Goal: Information Seeking & Learning: Learn about a topic

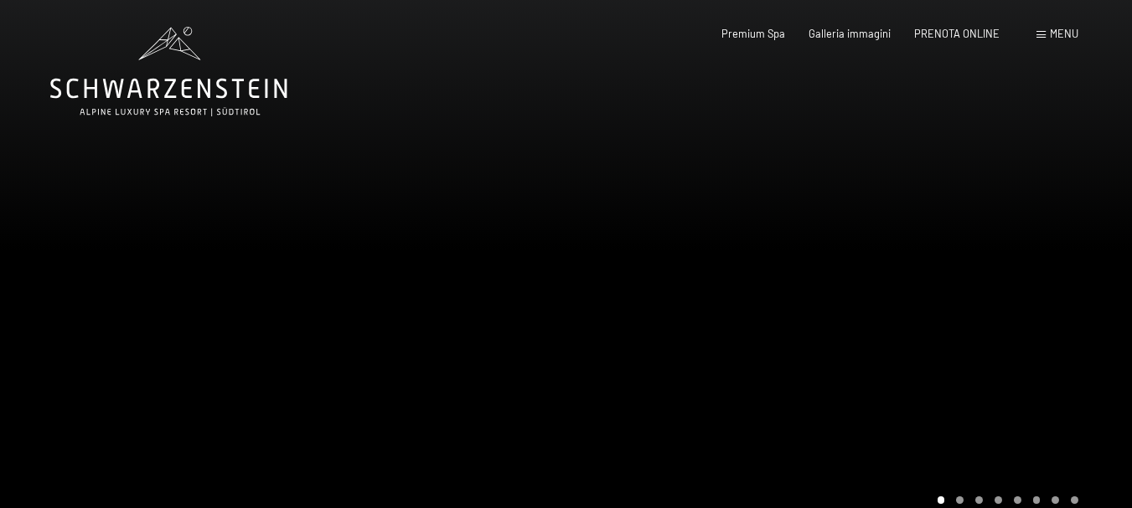
click at [849, 27] on span "Galleria immagini" at bounding box center [849, 33] width 82 height 13
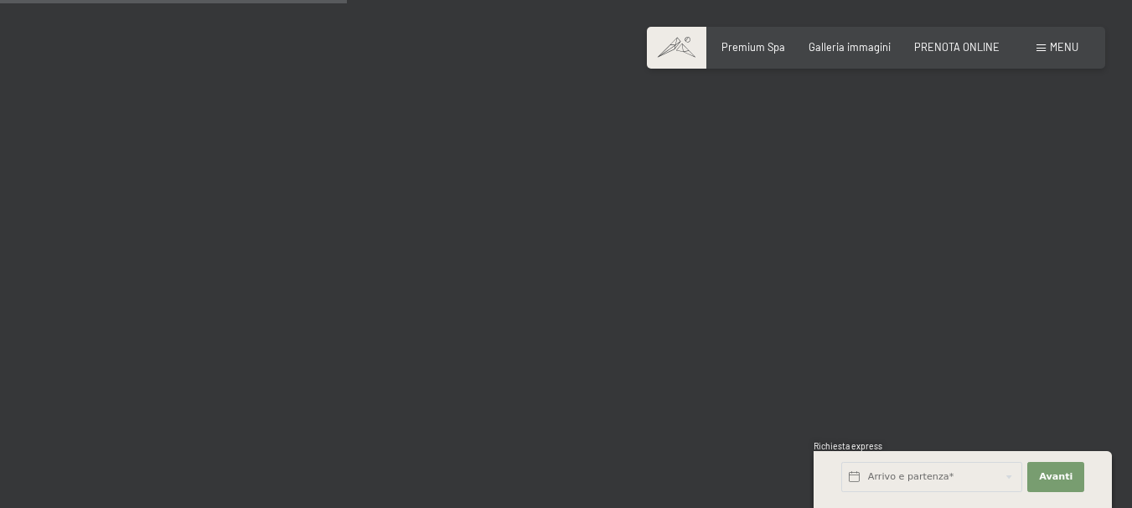
scroll to position [4977, 0]
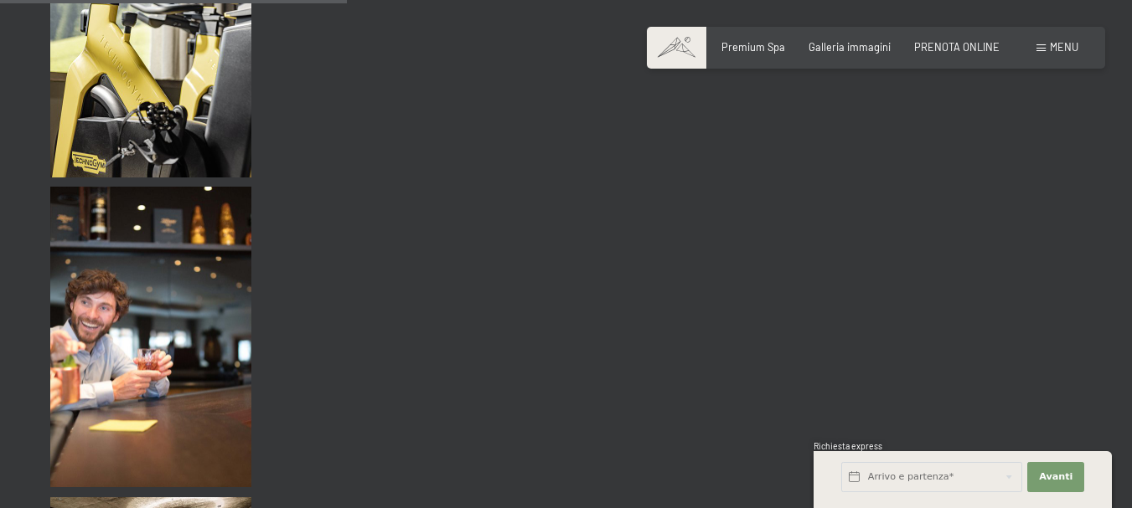
click at [875, 48] on span "Galleria immagini" at bounding box center [849, 46] width 82 height 13
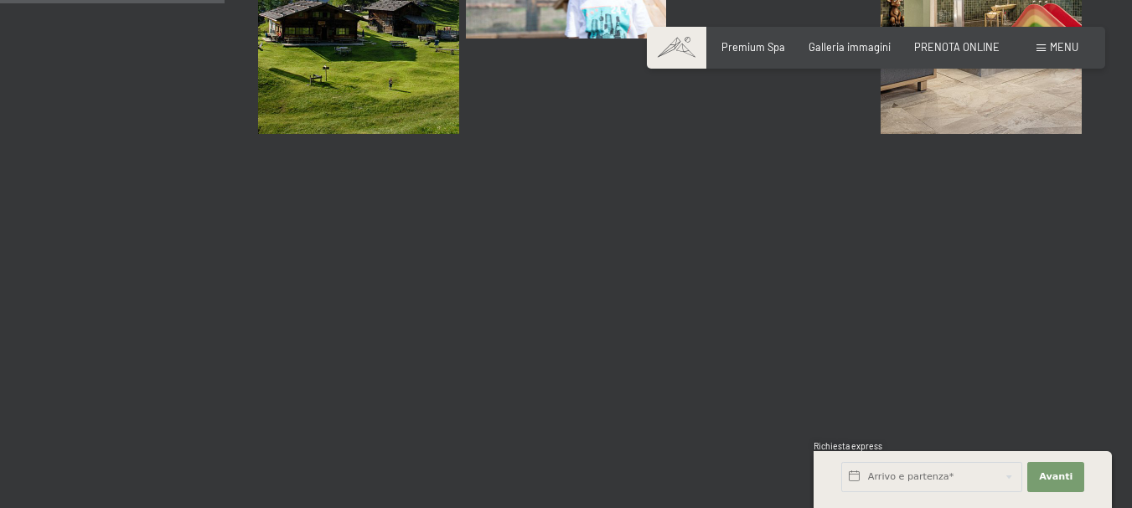
scroll to position [3250, 0]
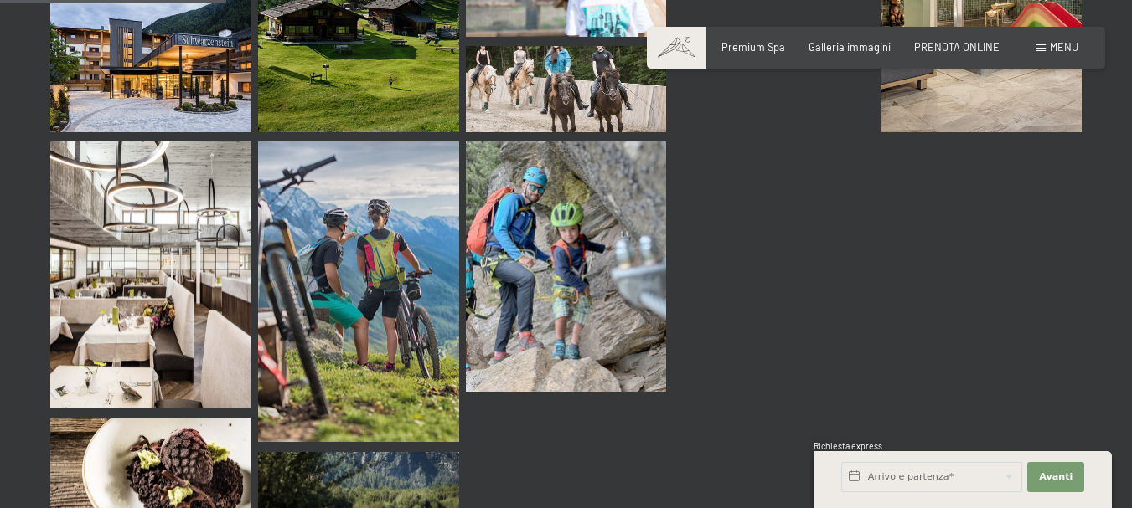
click at [758, 42] on span "Premium Spa" at bounding box center [753, 46] width 64 height 13
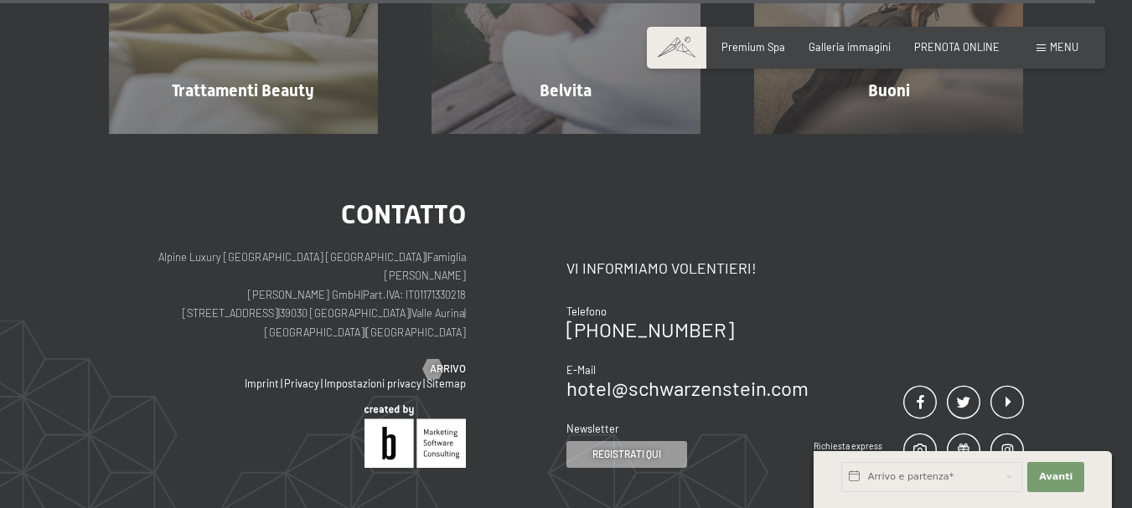
scroll to position [7910, 0]
